Goal: Task Accomplishment & Management: Manage account settings

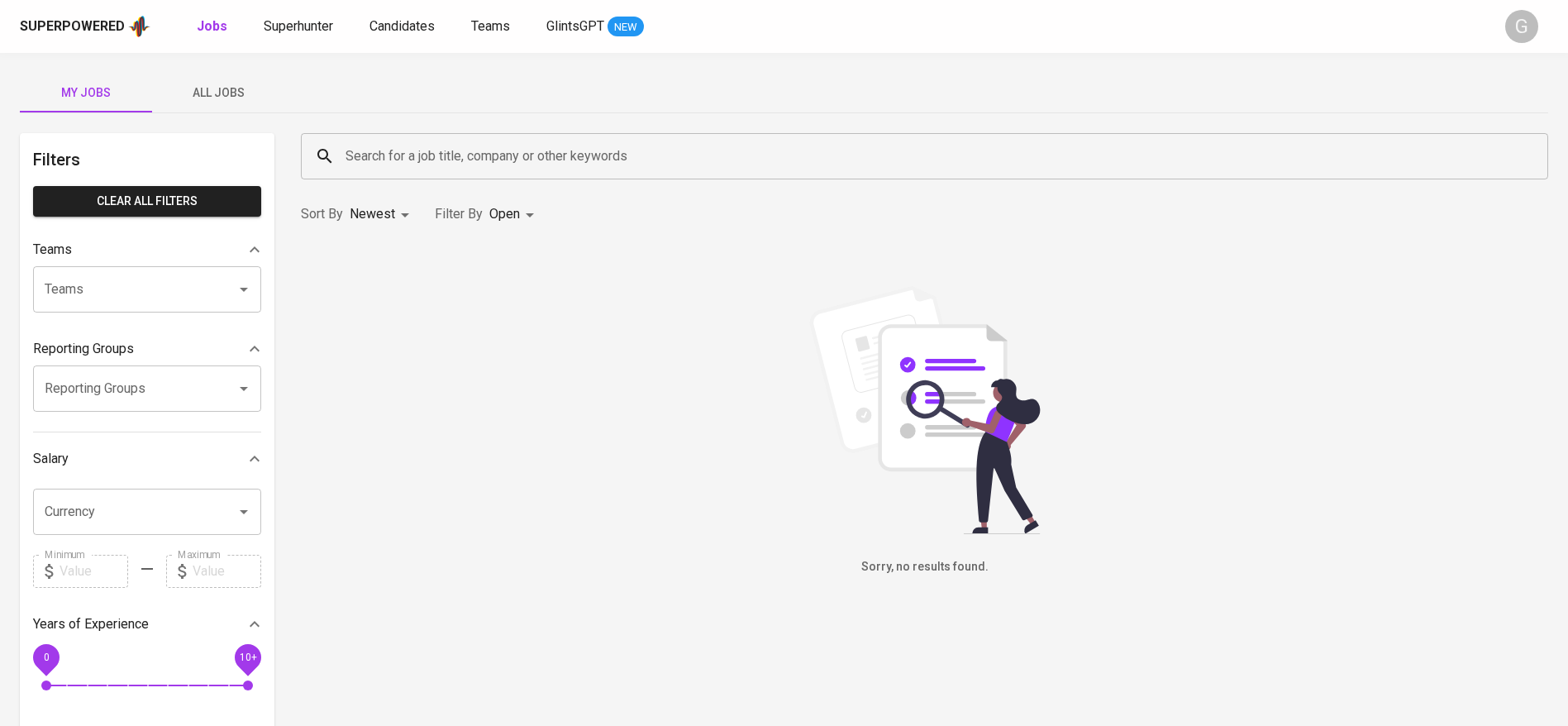
click at [207, 97] on span "All Jobs" at bounding box center [218, 92] width 112 height 20
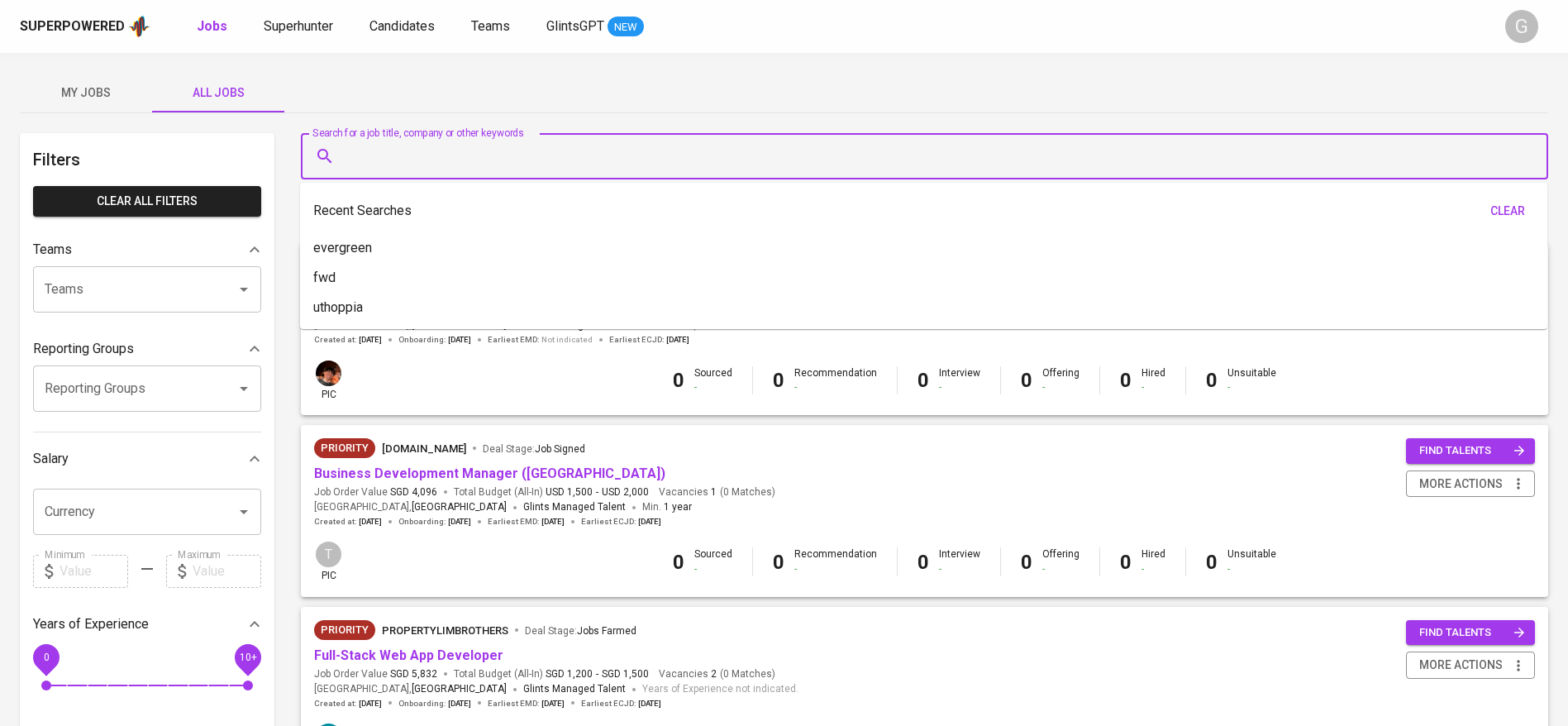
click at [432, 152] on input "Search for a job title, company or other keywords" at bounding box center [929, 156] width 1175 height 31
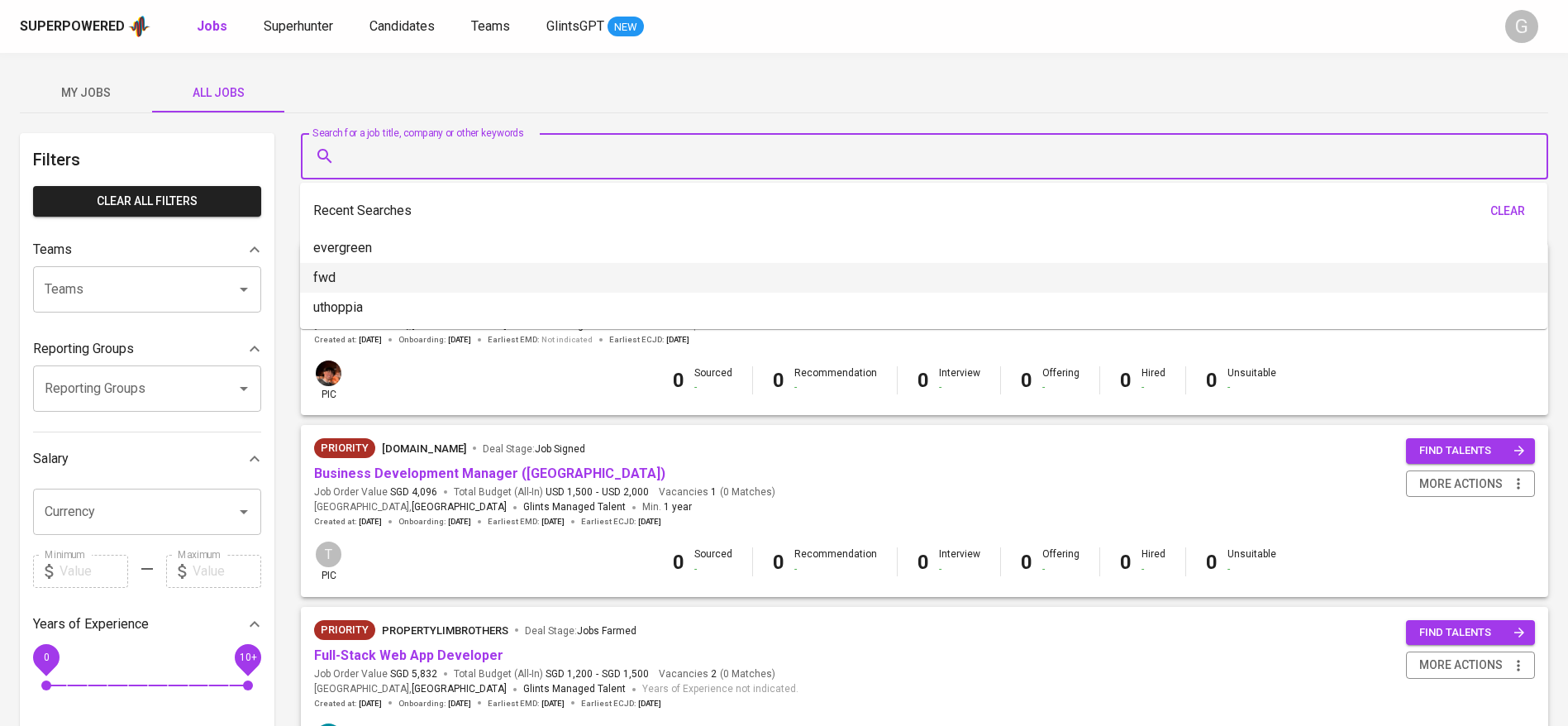
click at [390, 274] on li "fwd" at bounding box center [923, 278] width 1247 height 30
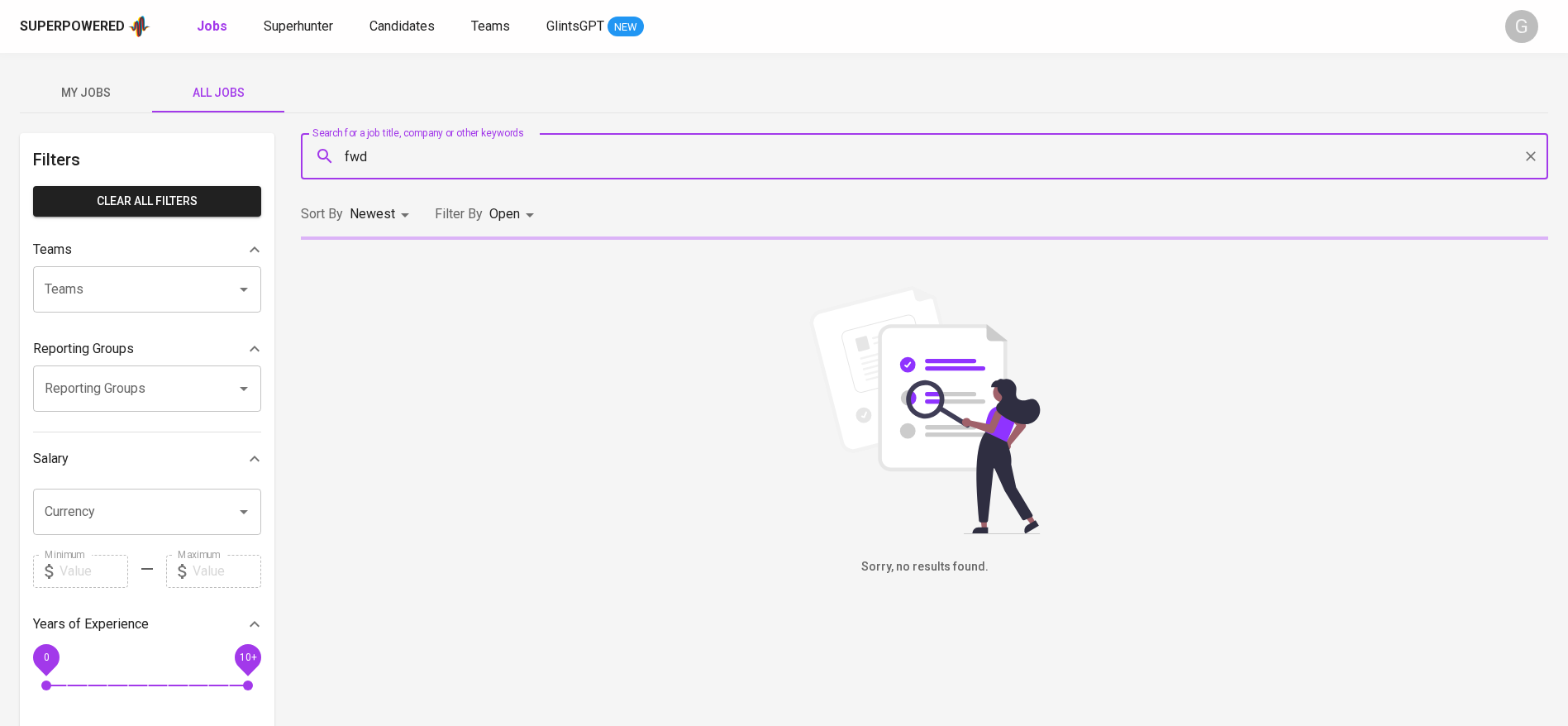
type input "fwd"
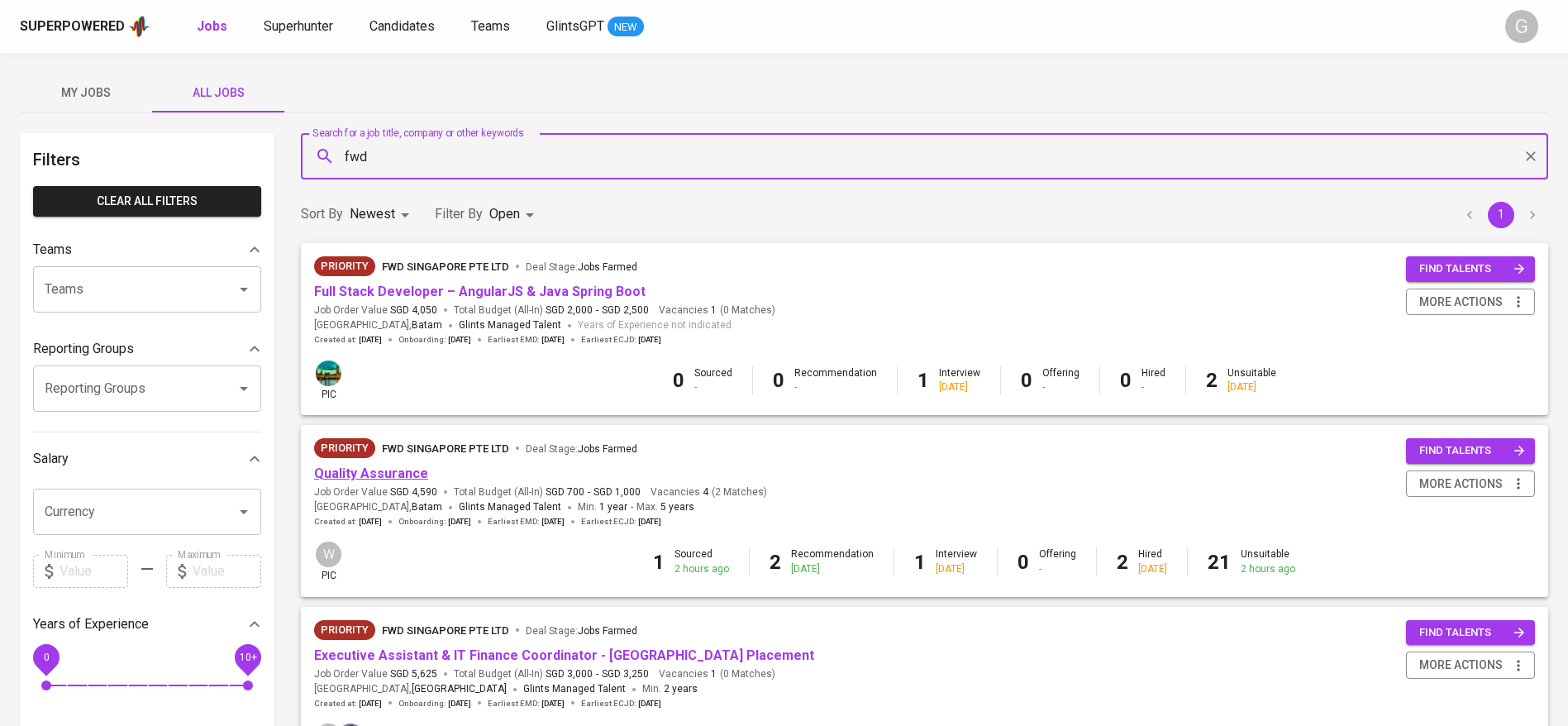
click at [386, 473] on link "Quality Assurance" at bounding box center [371, 474] width 114 height 16
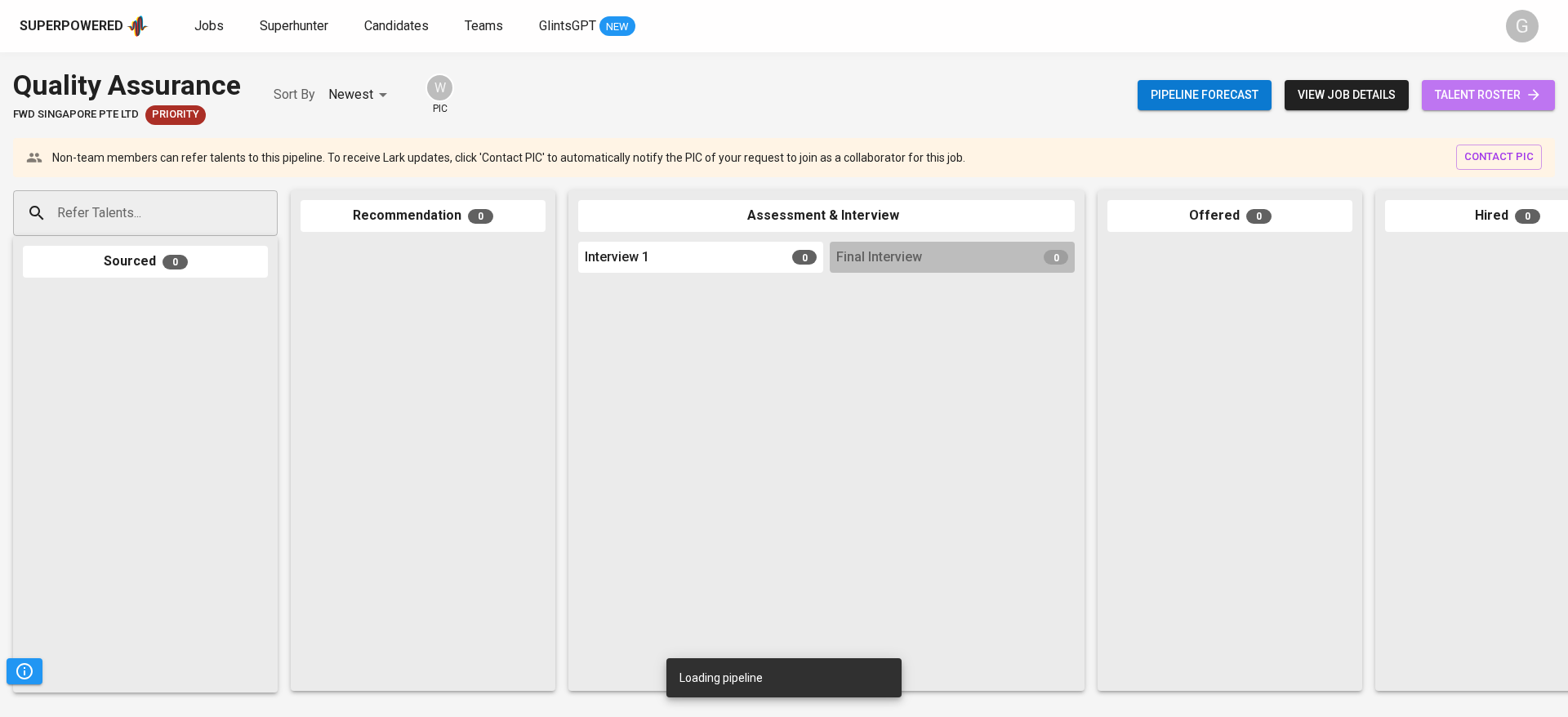
click at [1506, 94] on span "talent roster" at bounding box center [1488, 94] width 107 height 20
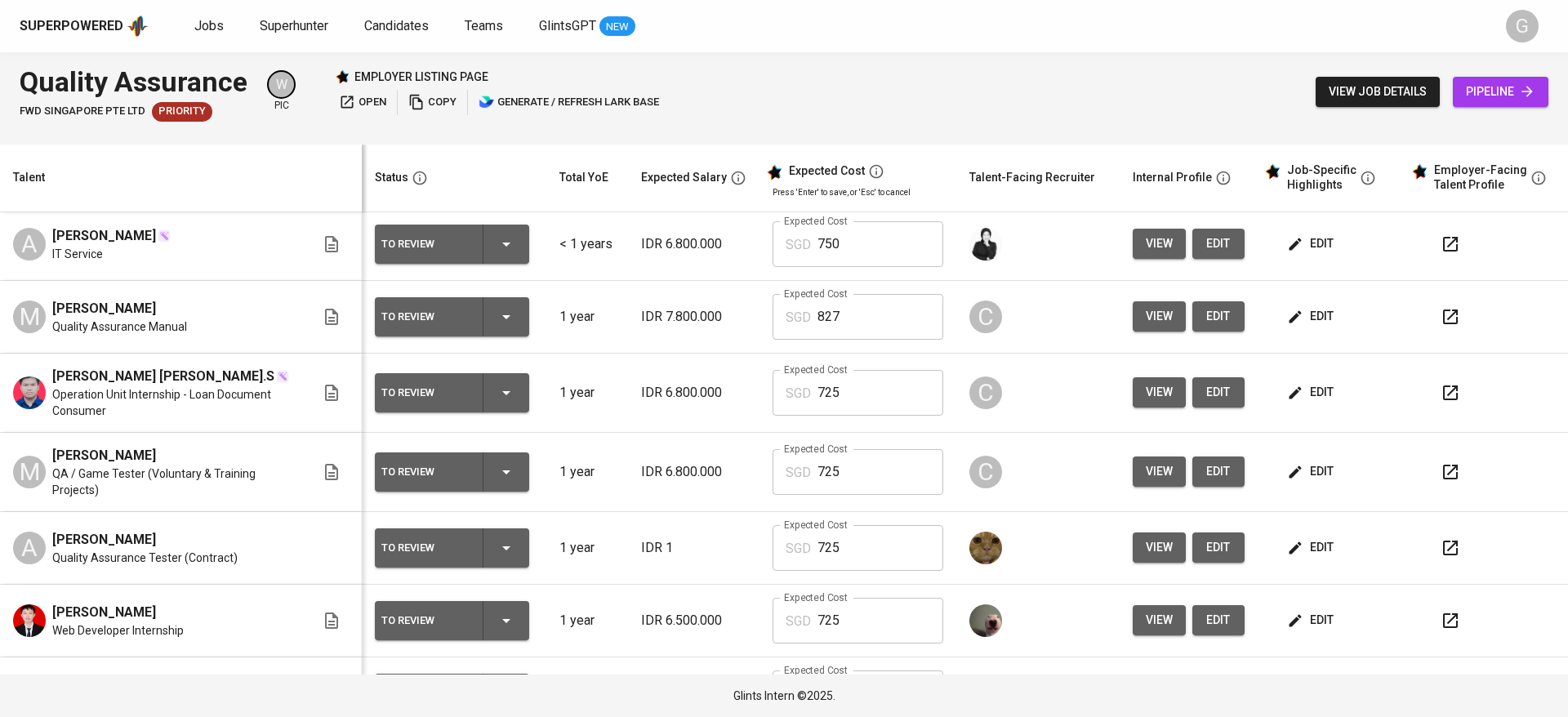
scroll to position [612, 0]
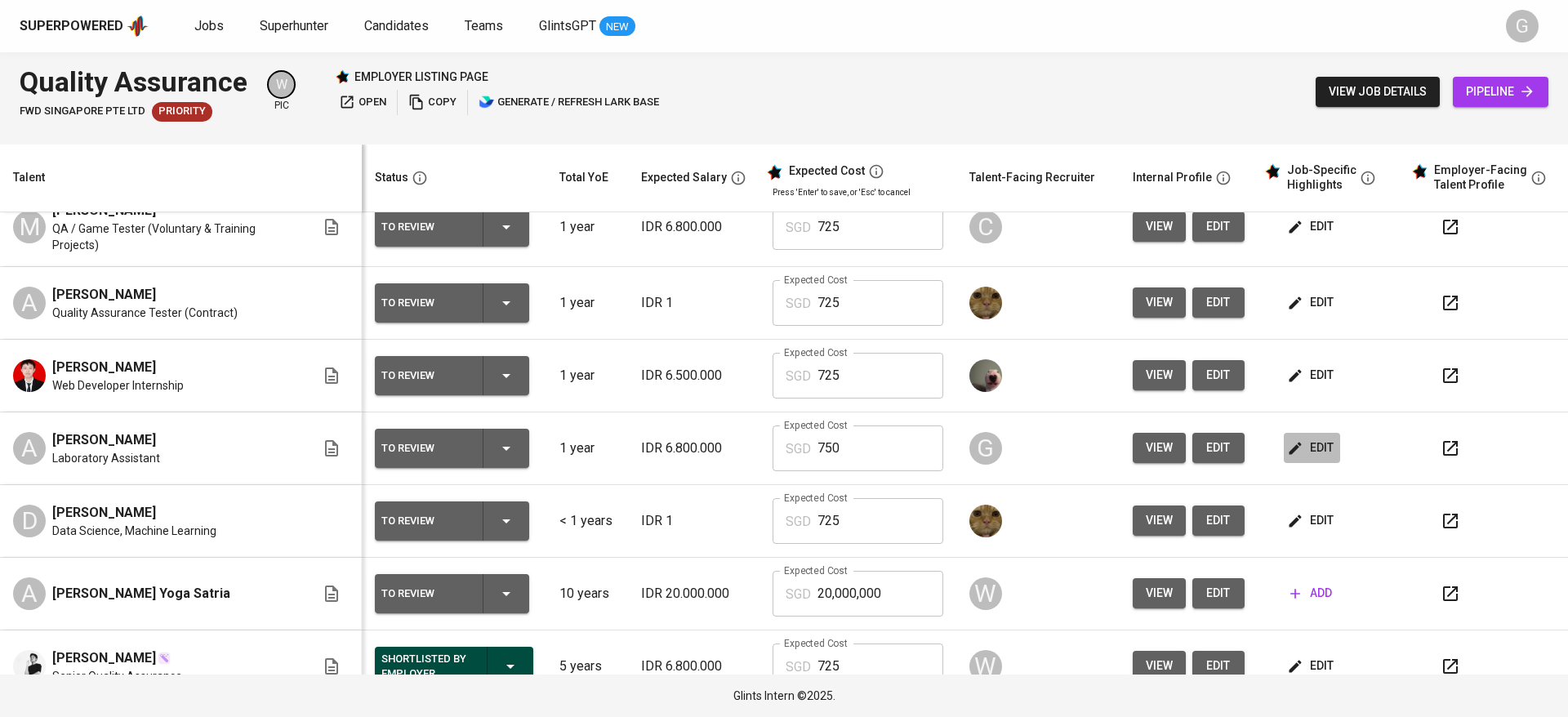
click at [1293, 449] on span "edit" at bounding box center [1311, 448] width 43 height 20
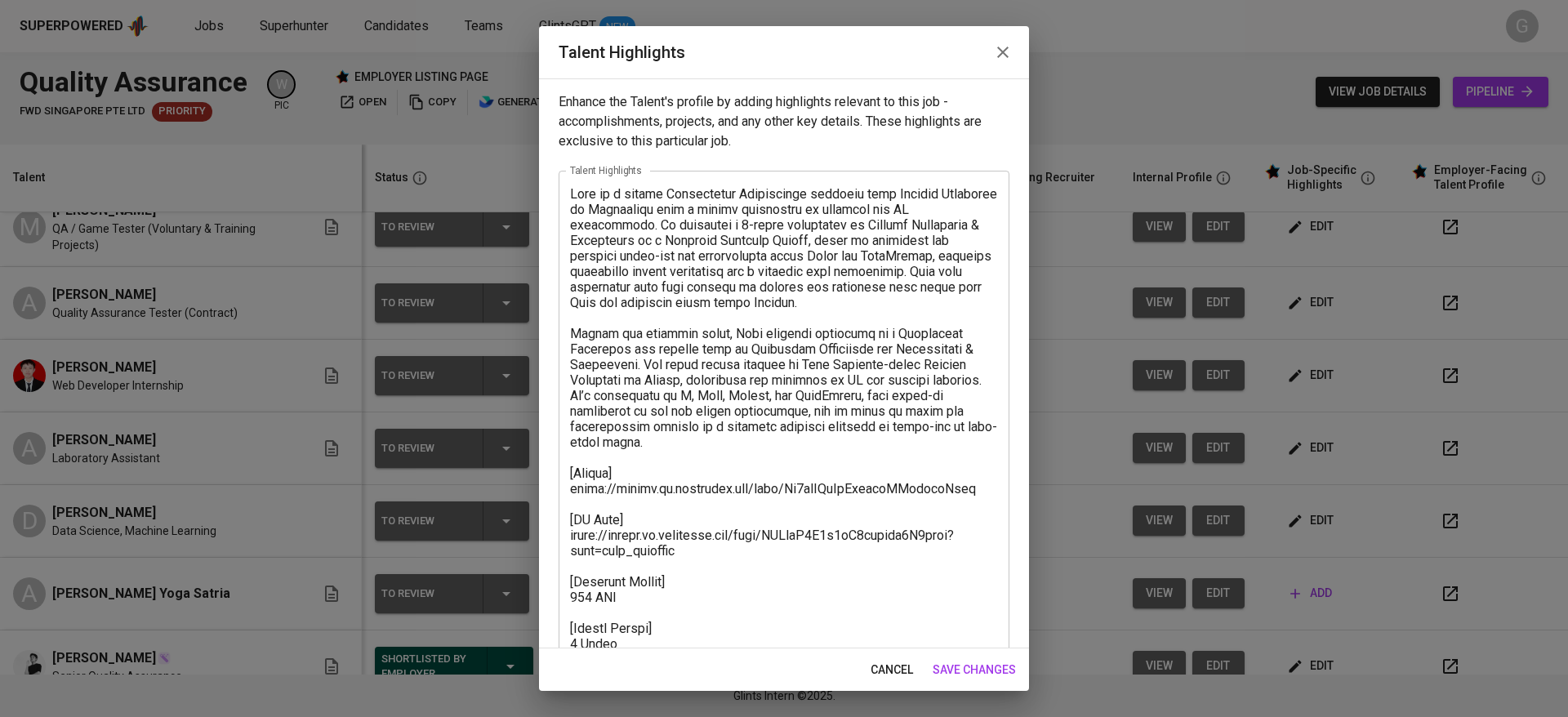
scroll to position [94, 0]
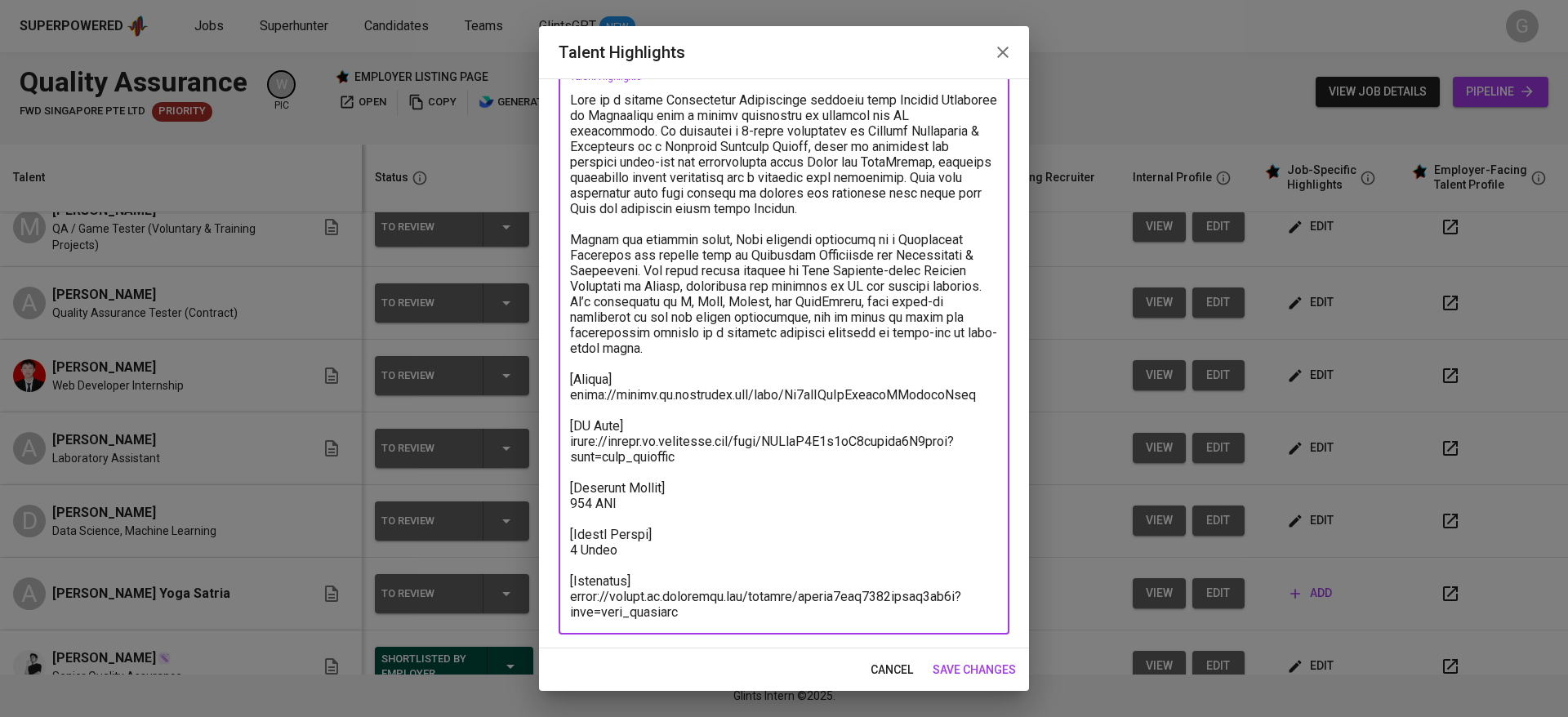
click at [675, 413] on textarea at bounding box center [784, 356] width 428 height 527
click at [697, 374] on textarea at bounding box center [784, 356] width 428 height 527
paste textarea "f97iwcxb155sw647swg6"
type textarea "Lore ip d sitame Consectetur Adipiscinge seddoeiu temp Incidid Utlaboree do Mag…"
click at [960, 676] on span "save changes" at bounding box center [973, 669] width 83 height 20
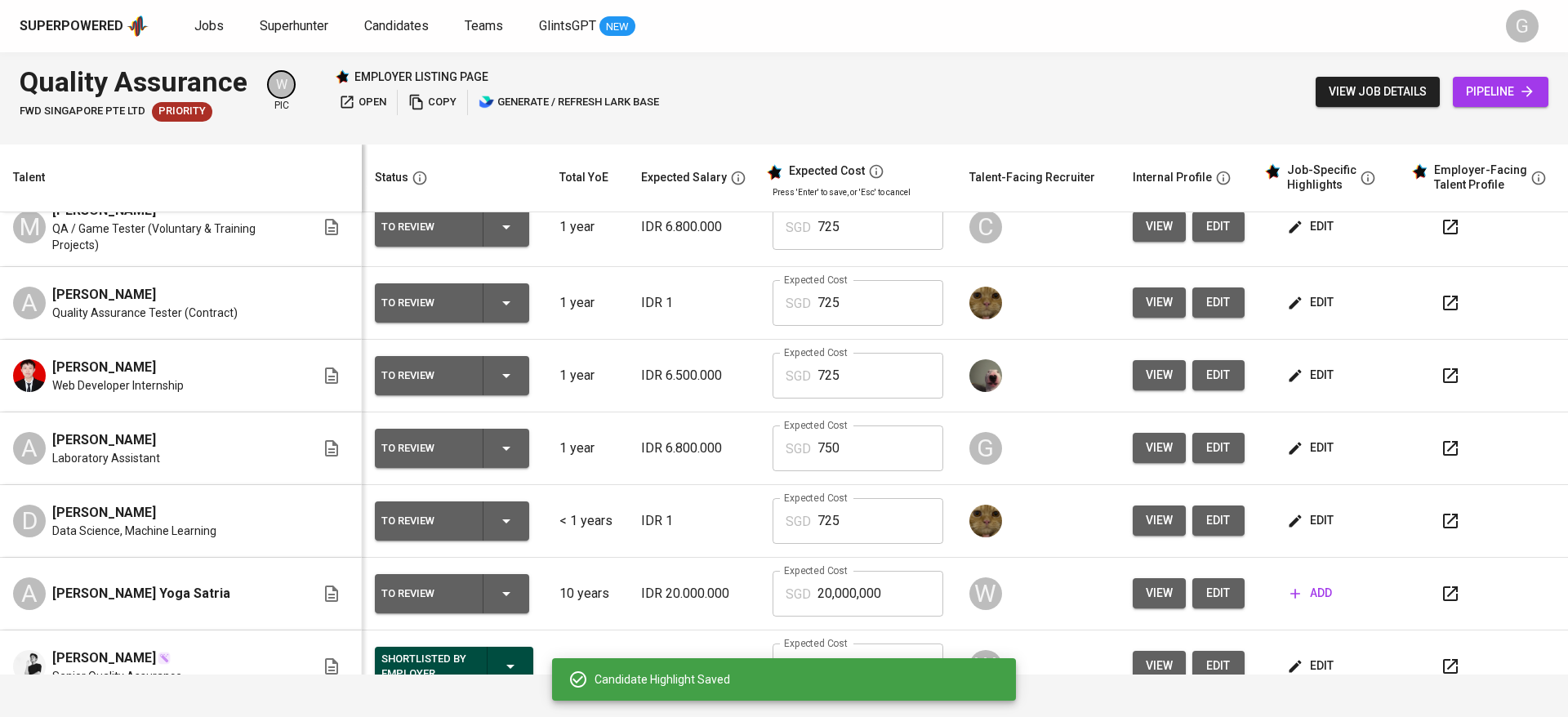
click at [211, 302] on div "[PERSON_NAME]" at bounding box center [145, 295] width 185 height 19
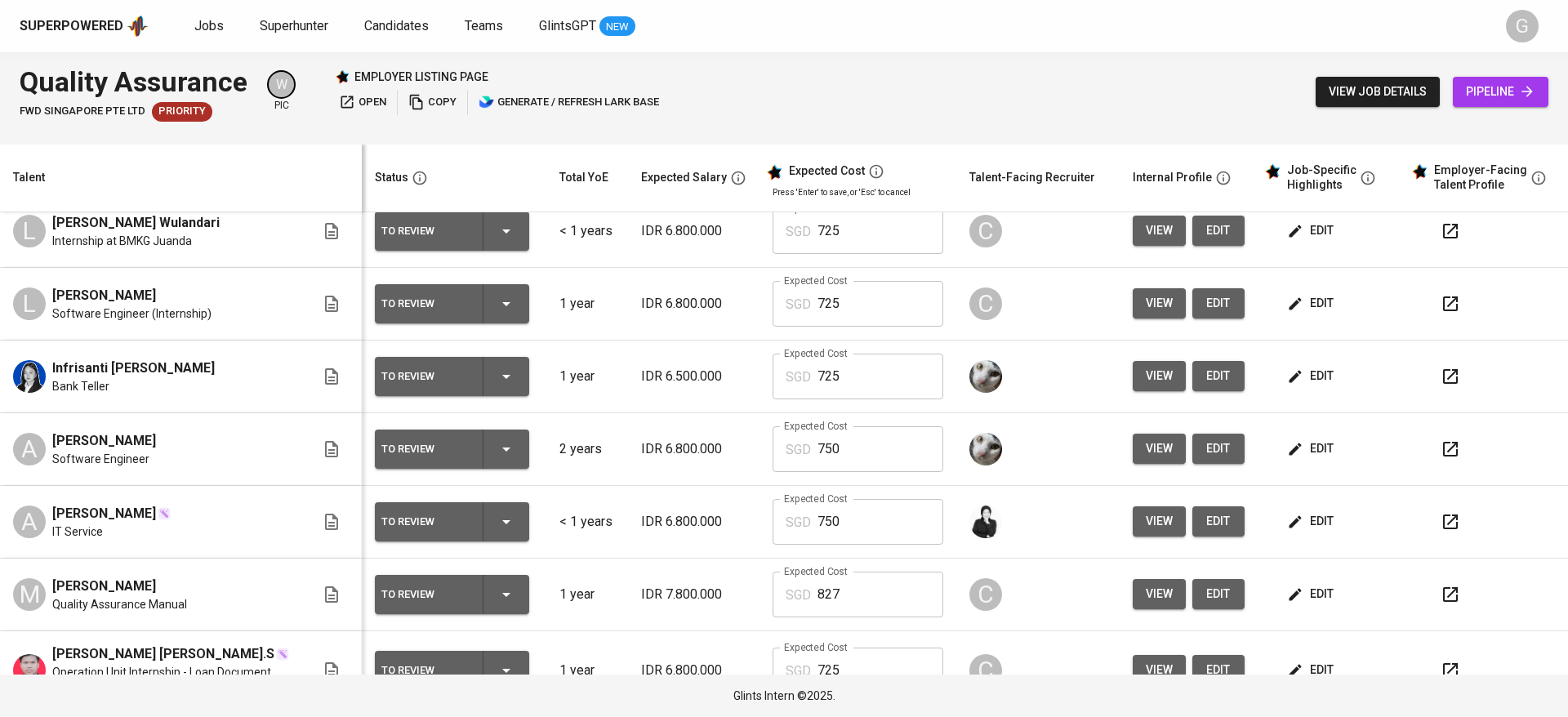
scroll to position [0, 0]
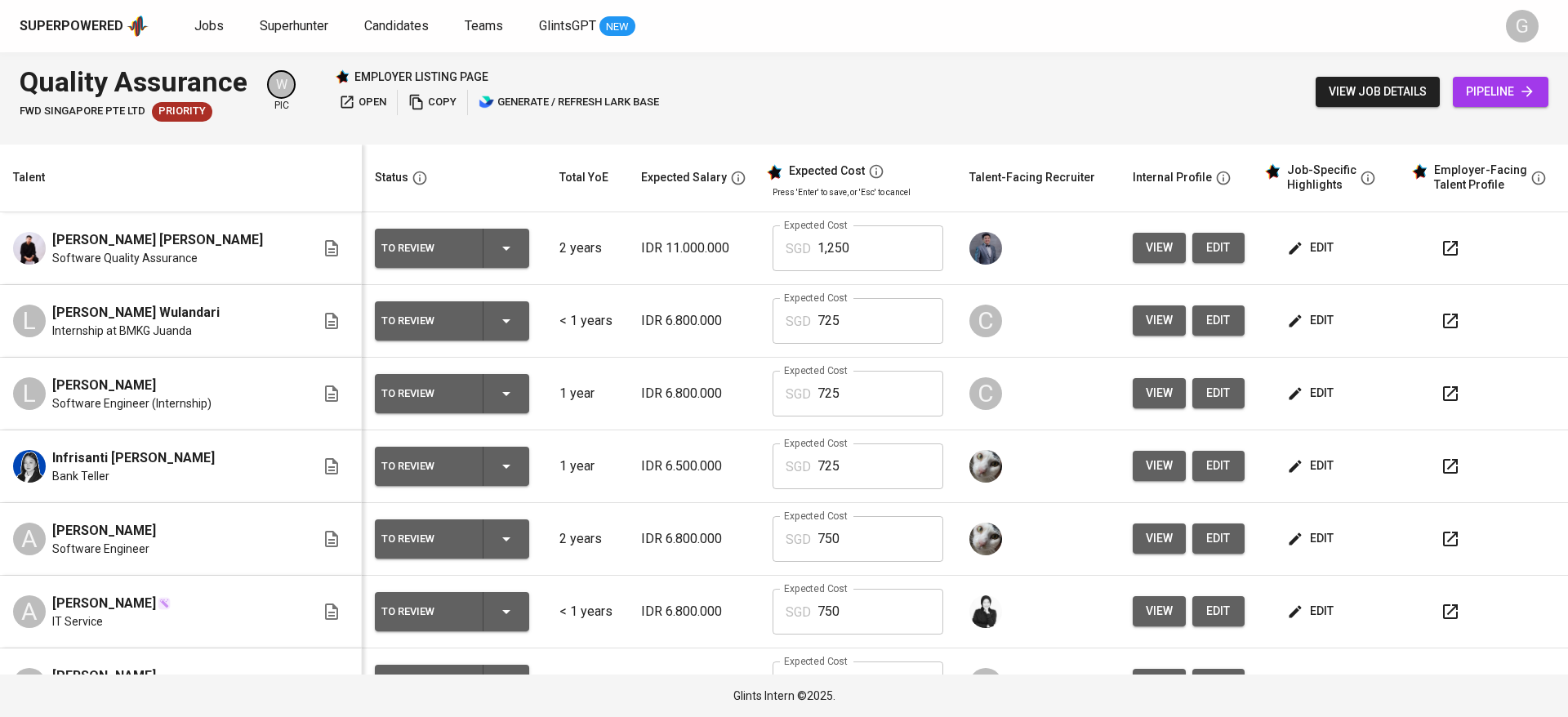
click at [1146, 322] on span "view" at bounding box center [1159, 320] width 27 height 20
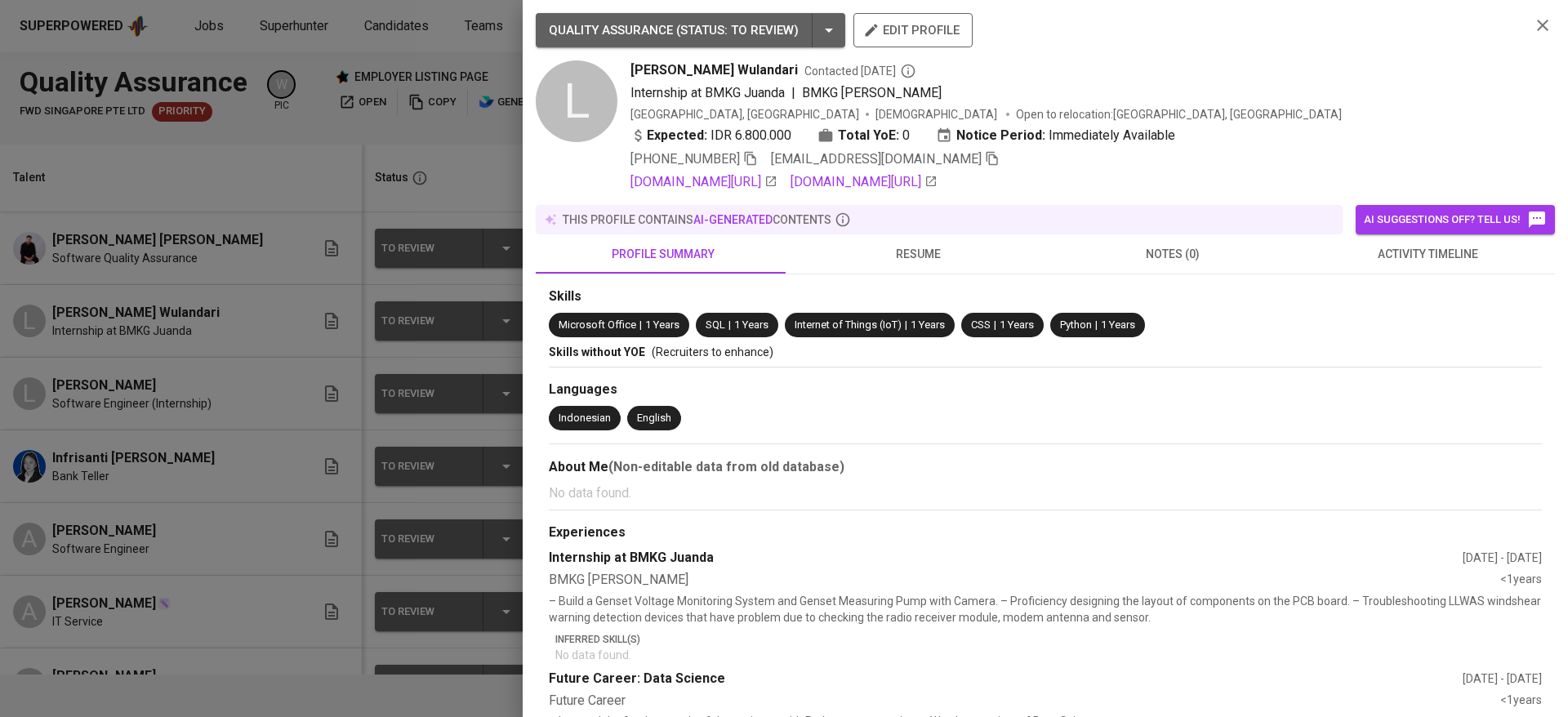
click at [221, 405] on div at bounding box center [784, 358] width 1568 height 717
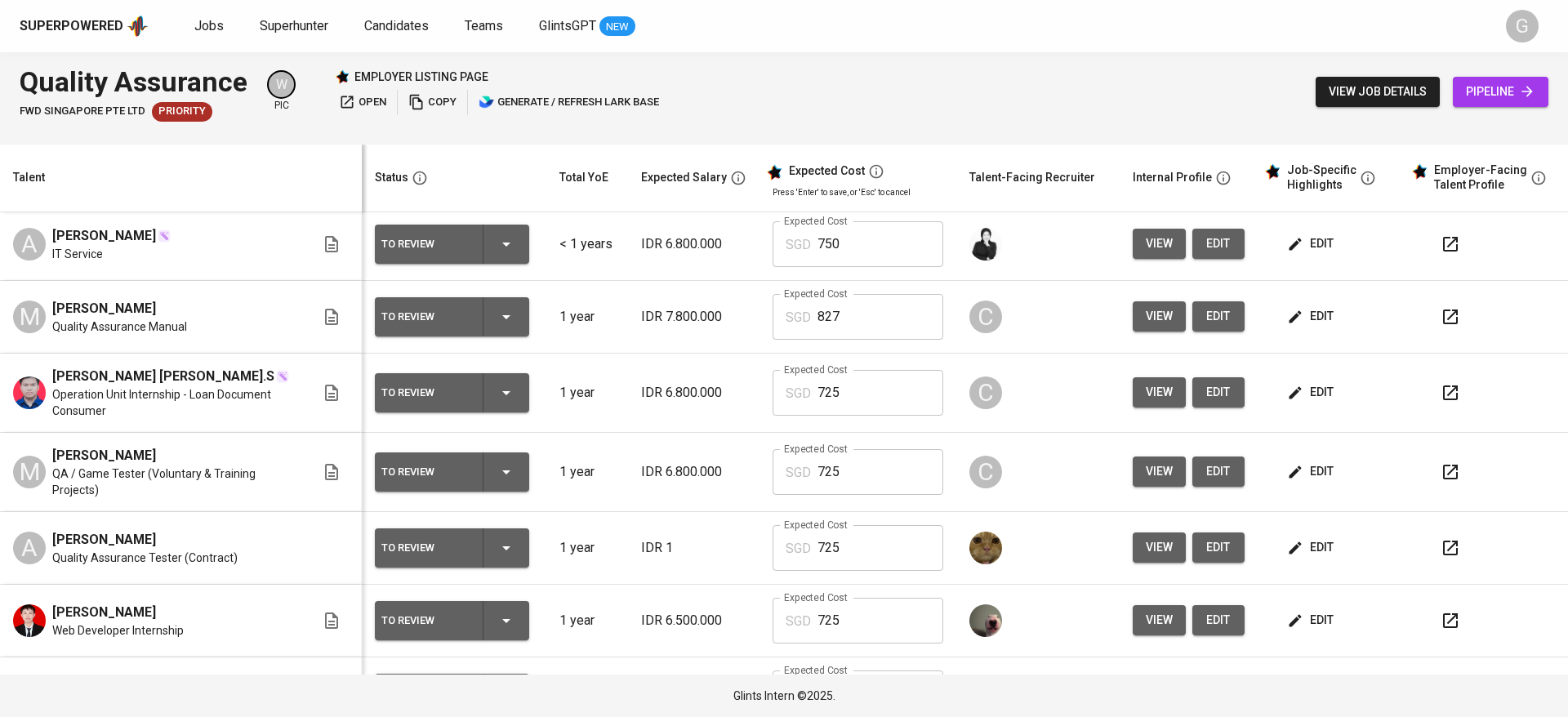
scroll to position [377, 0]
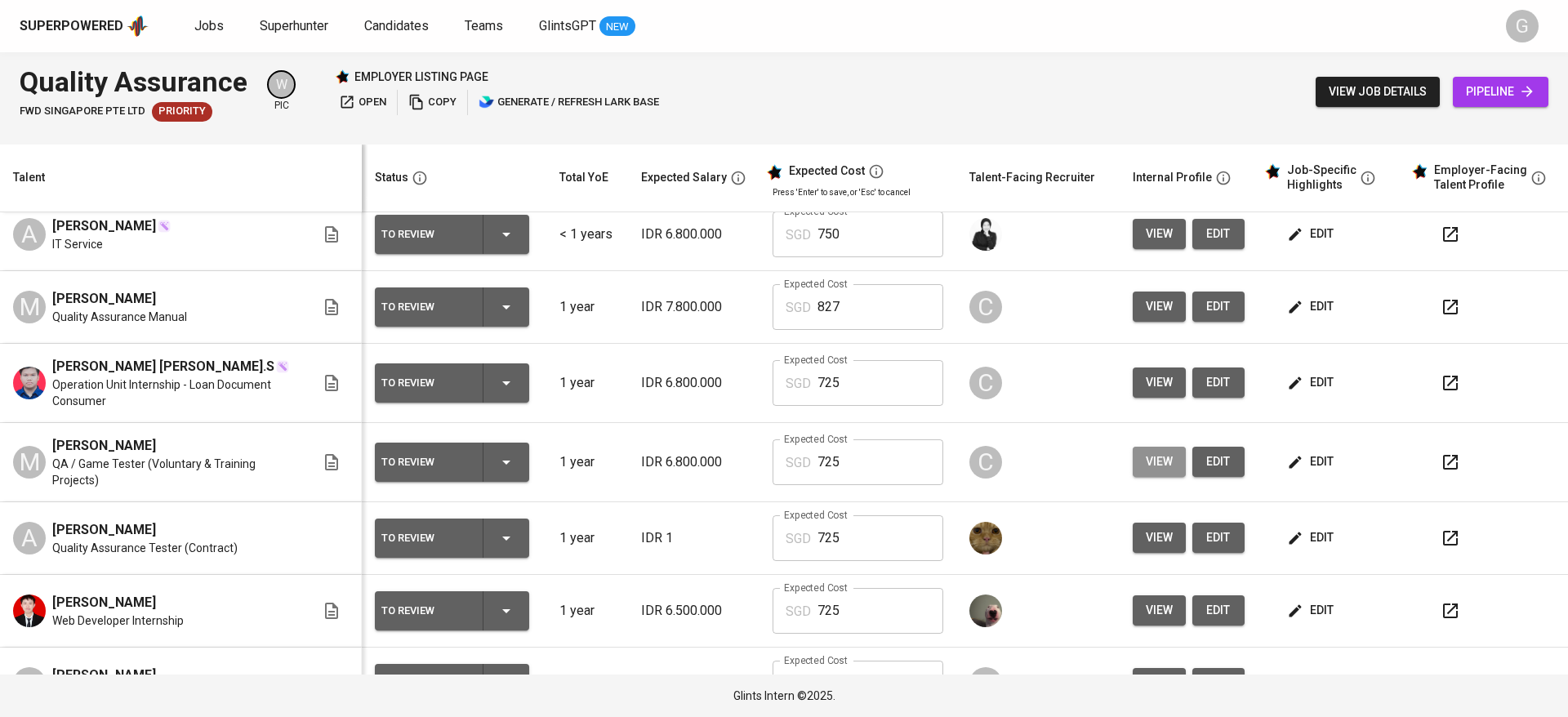
click at [1146, 466] on span "view" at bounding box center [1159, 461] width 27 height 20
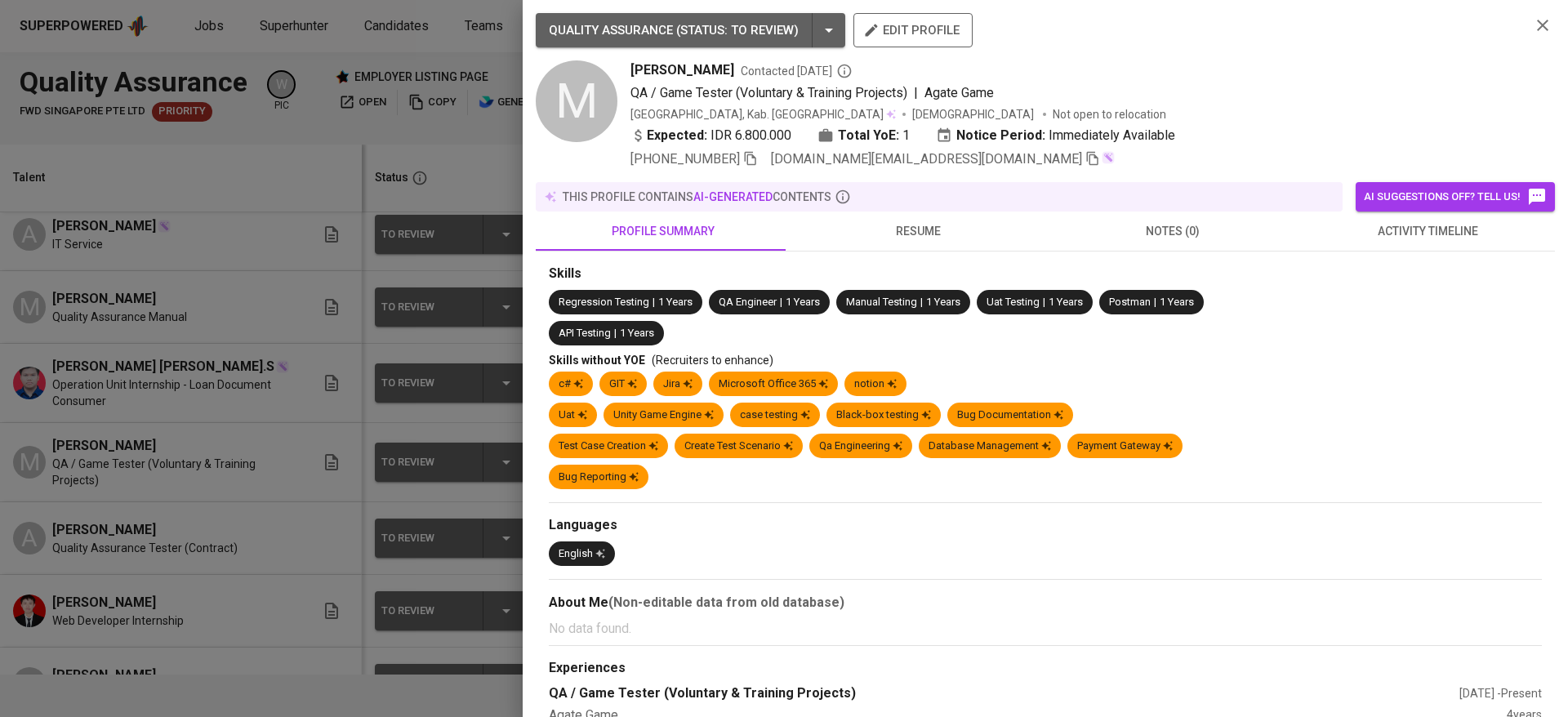
click at [225, 220] on div at bounding box center [784, 358] width 1568 height 717
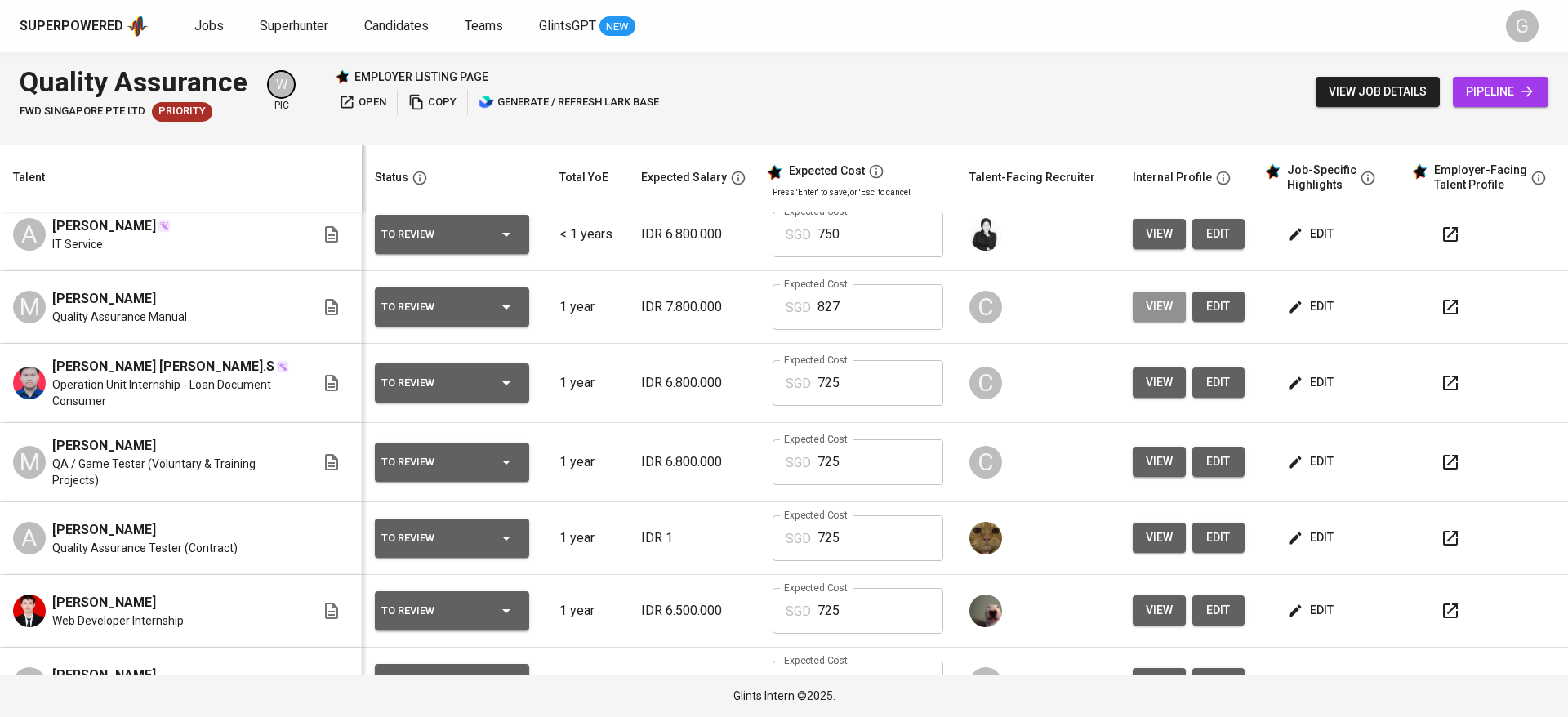
click at [1146, 309] on span "view" at bounding box center [1159, 306] width 27 height 20
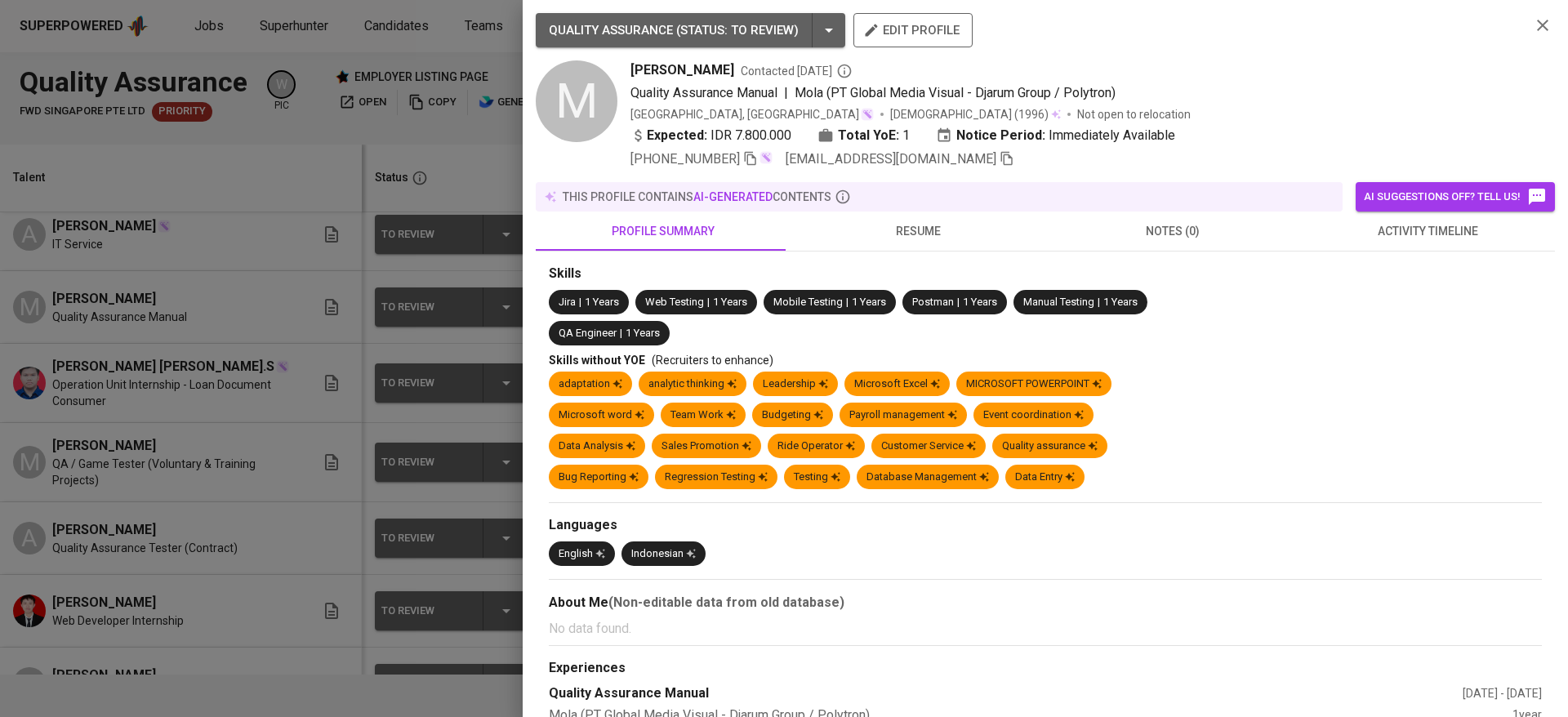
click at [191, 435] on div at bounding box center [784, 358] width 1568 height 717
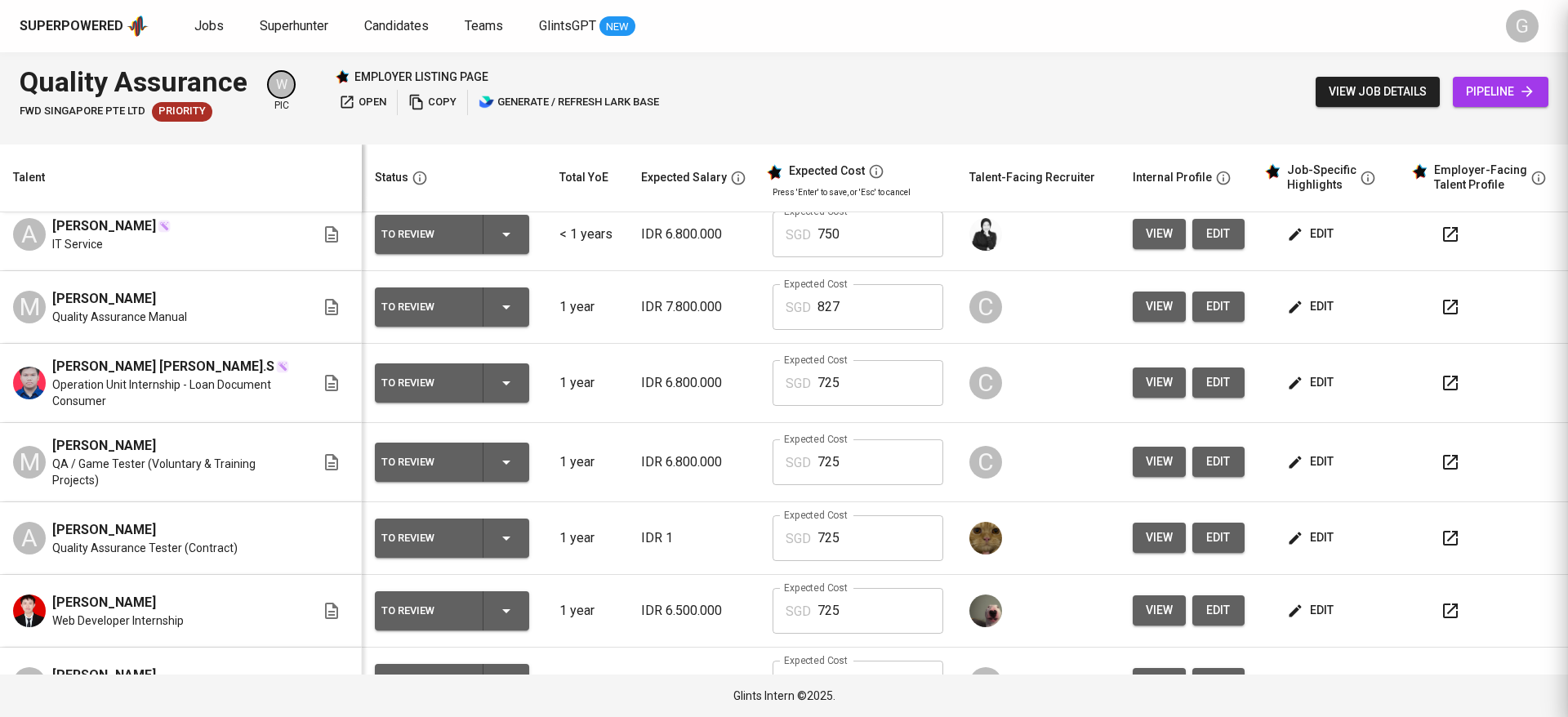
scroll to position [0, 0]
click at [189, 158] on th "Talent" at bounding box center [181, 178] width 362 height 68
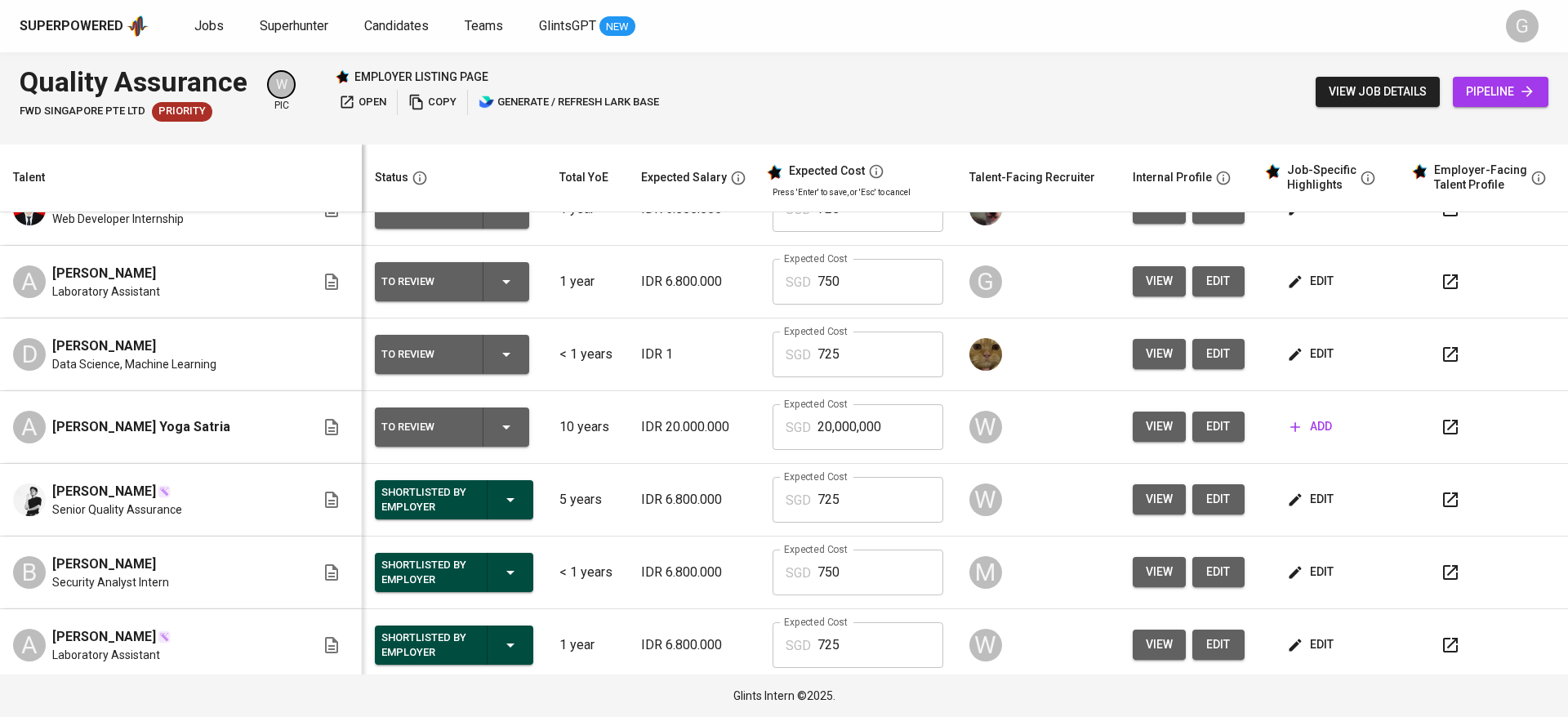
scroll to position [781, 0]
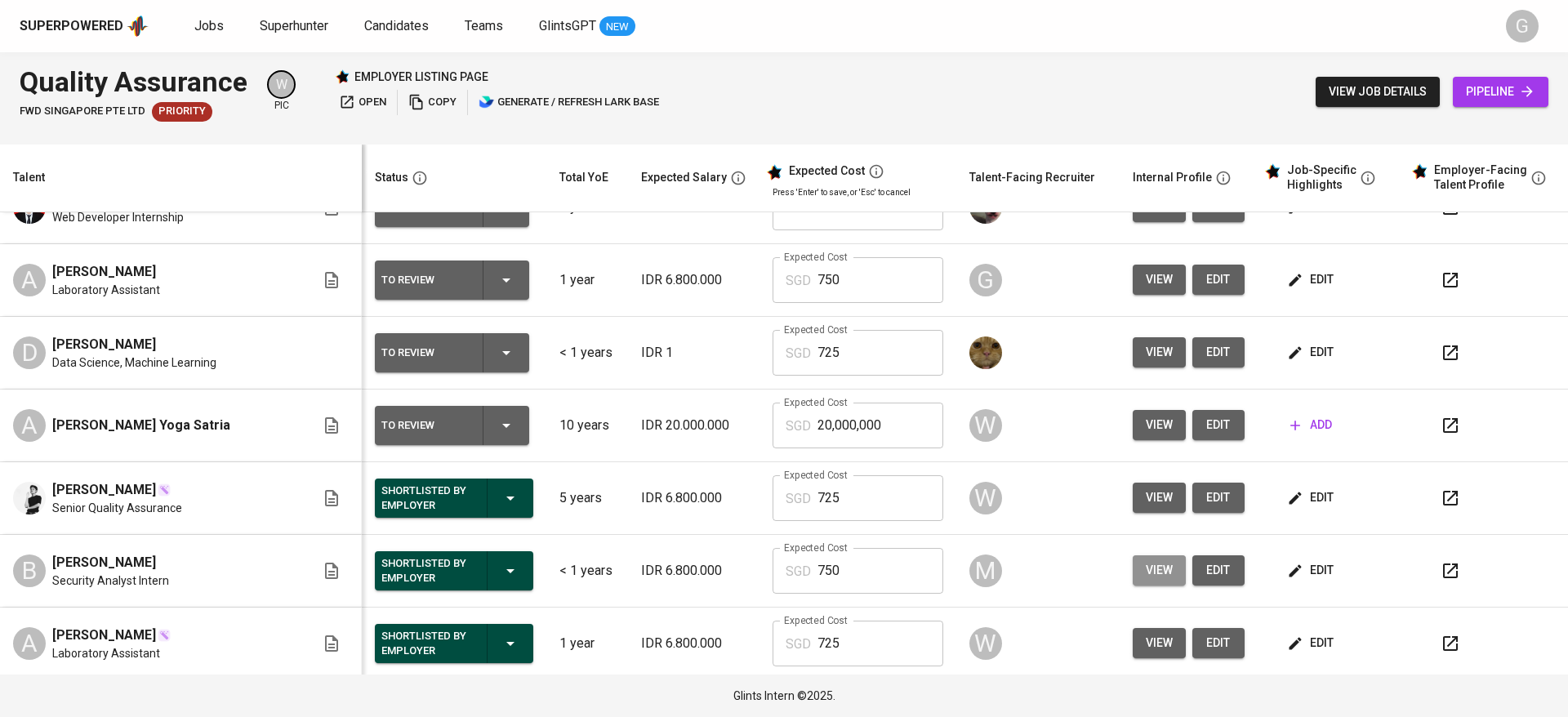
click at [1146, 567] on span "view" at bounding box center [1159, 570] width 27 height 20
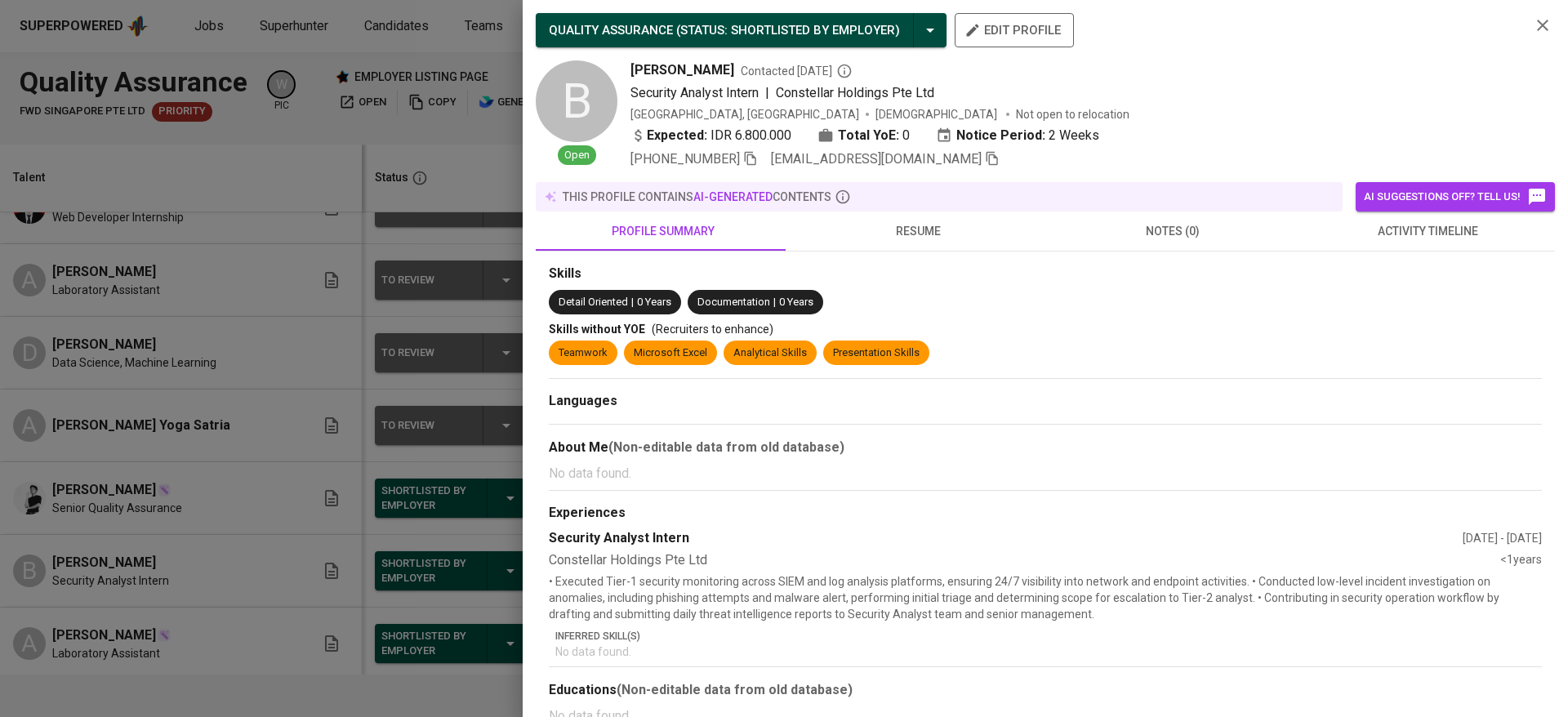
click at [299, 390] on div at bounding box center [784, 358] width 1568 height 717
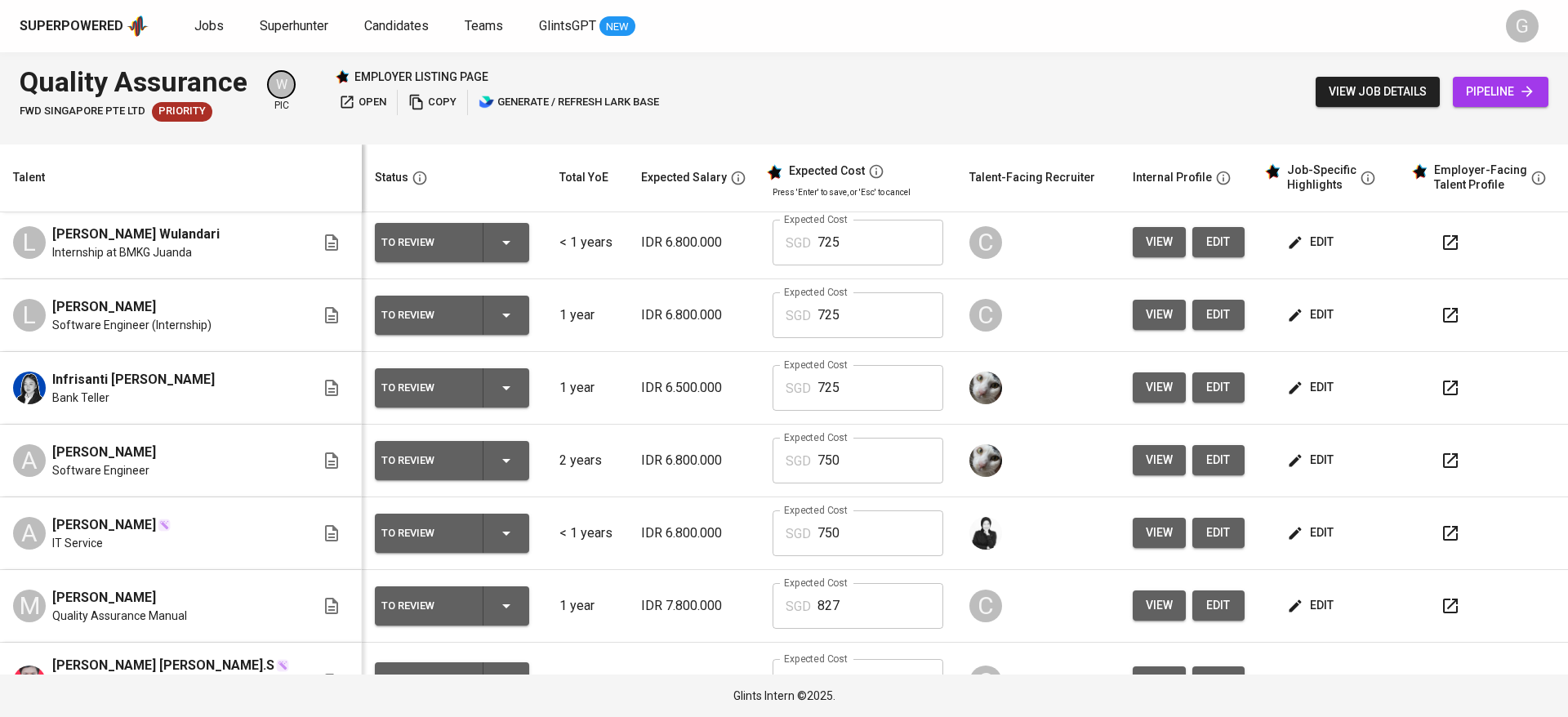
scroll to position [0, 0]
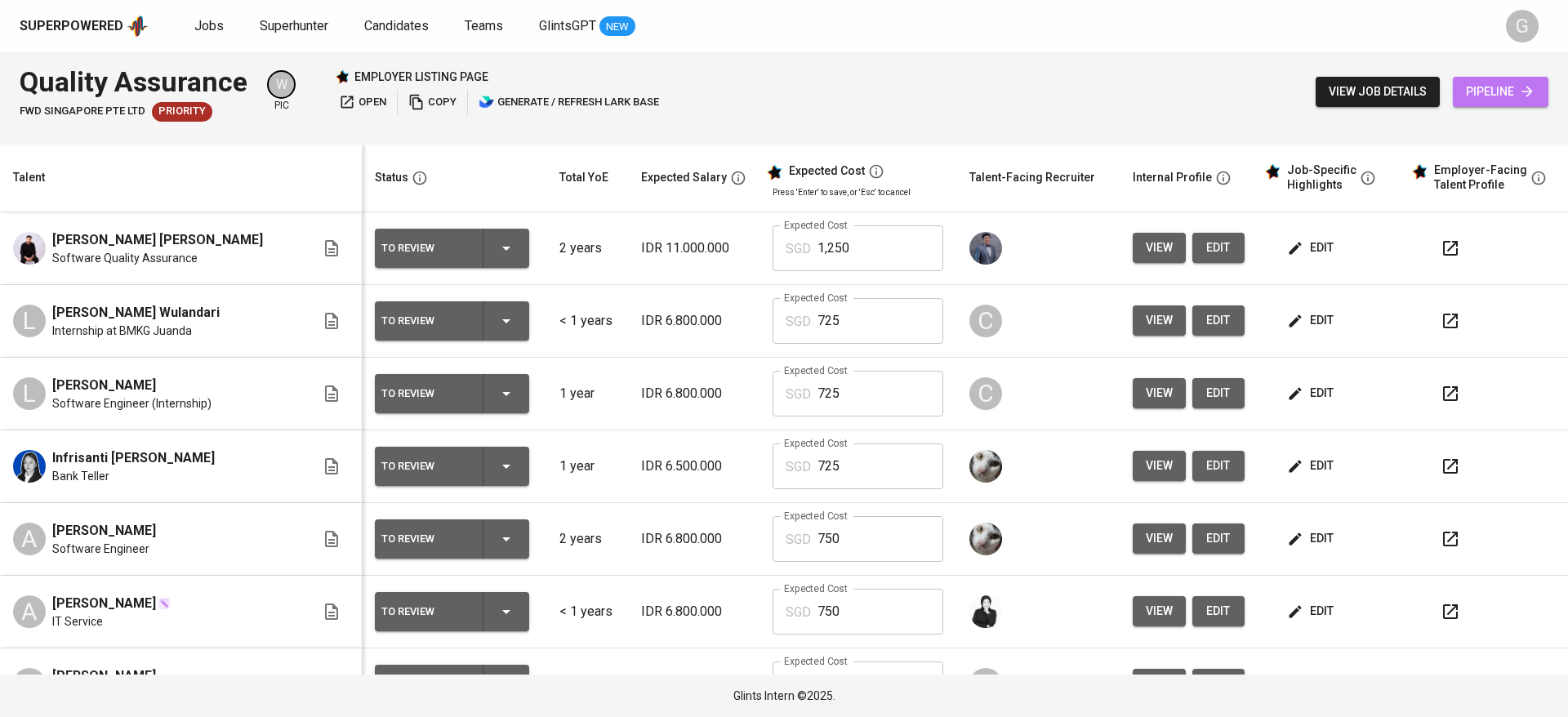
click at [1516, 94] on span "pipeline" at bounding box center [1500, 91] width 69 height 20
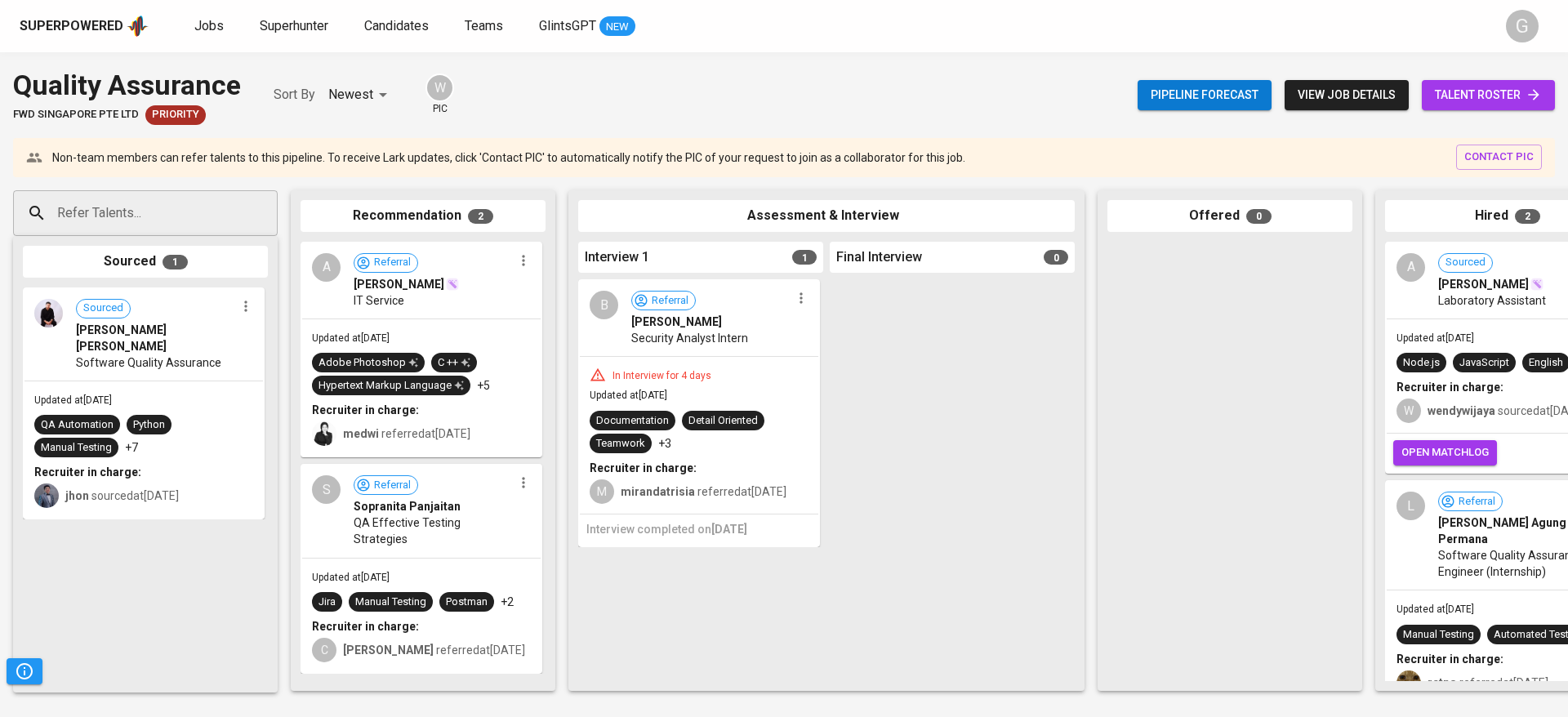
click at [1481, 110] on div "Pipeline forecast view job details talent roster" at bounding box center [1346, 95] width 417 height 59
click at [1498, 85] on span "talent roster" at bounding box center [1488, 94] width 107 height 20
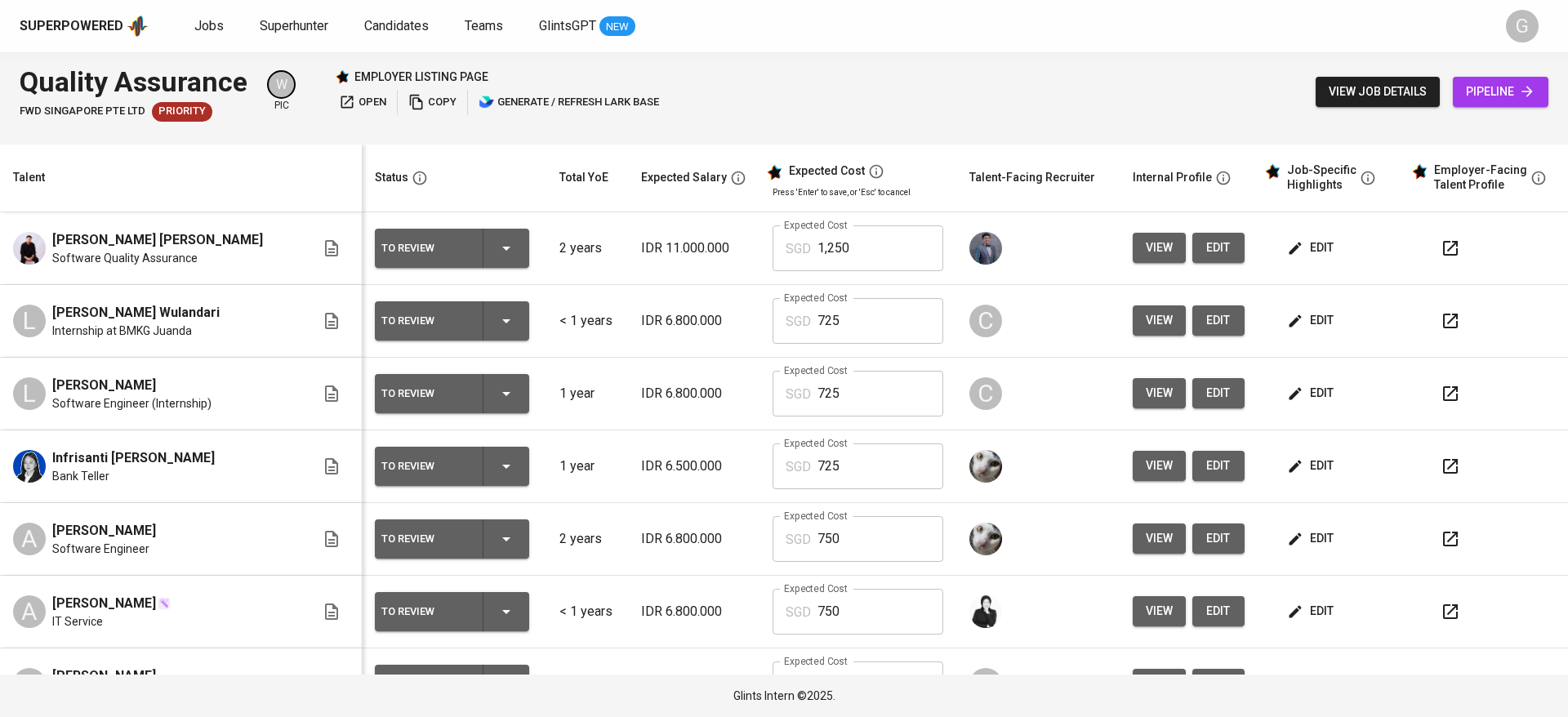
click at [224, 194] on th "Talent" at bounding box center [181, 178] width 362 height 68
